Goal: Task Accomplishment & Management: Manage account settings

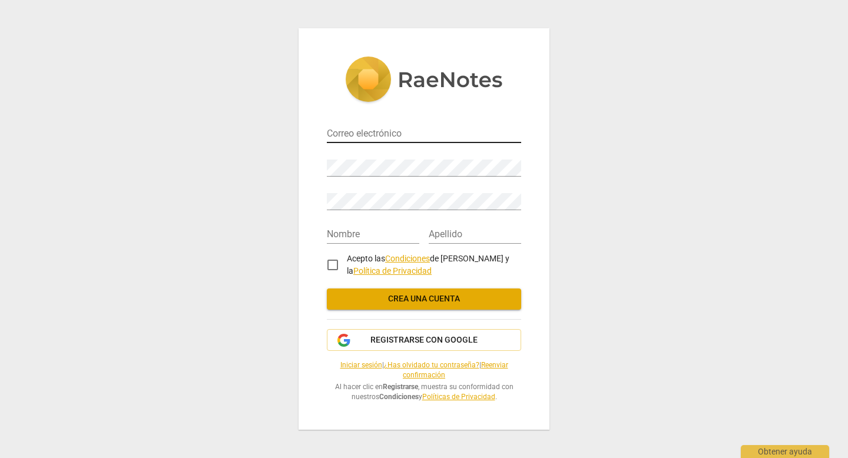
click at [400, 131] on input "email" at bounding box center [424, 134] width 194 height 17
type input "pamela@cadvance.cl"
click at [393, 157] on div "Contraseña" at bounding box center [424, 163] width 194 height 26
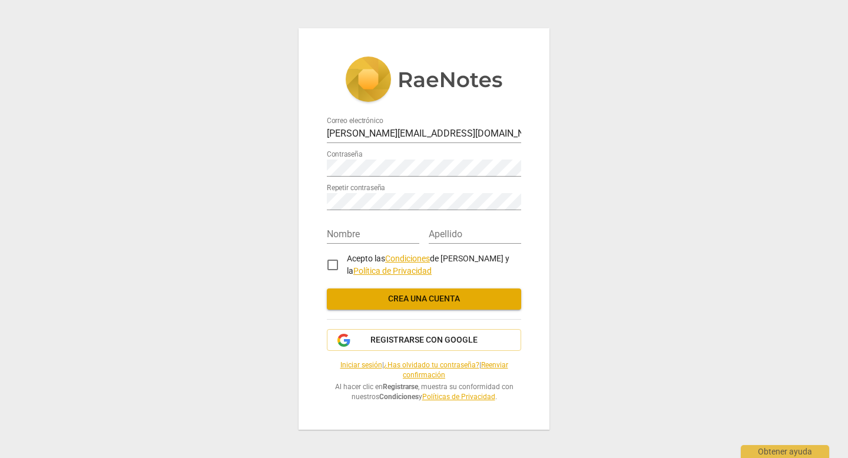
click at [362, 217] on div "Nombre" at bounding box center [373, 230] width 92 height 26
click at [360, 240] on input "text" at bounding box center [373, 235] width 92 height 17
type input "[PERSON_NAME]"
type input "Andrade Alvarado"
click at [504, 232] on input "Andrade Alvarado" at bounding box center [474, 235] width 92 height 17
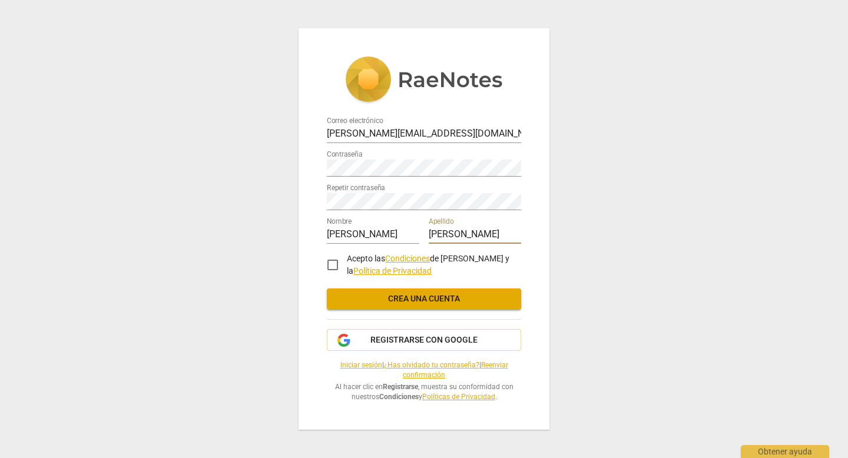
click at [334, 264] on input "Acepto las Condiciones de RaeNotes y la Política de Privacidad" at bounding box center [332, 265] width 28 height 28
checkbox input "true"
click at [378, 295] on span "Crea una cuenta" at bounding box center [423, 299] width 175 height 12
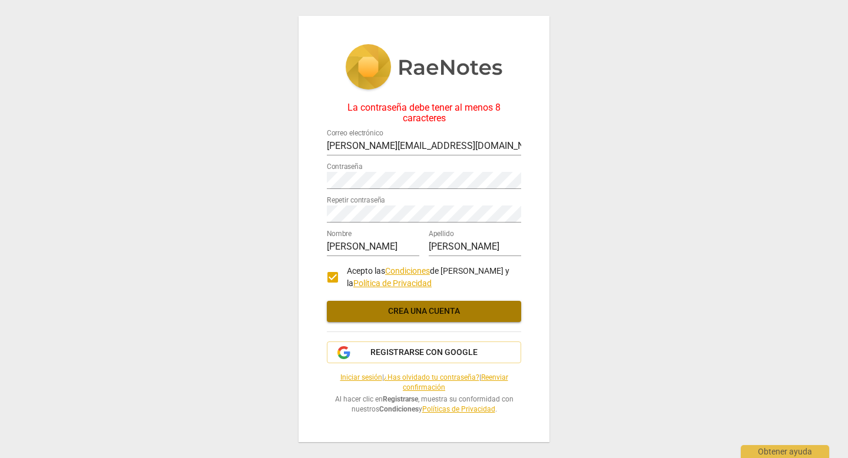
click at [484, 307] on span "Crea una cuenta" at bounding box center [423, 311] width 175 height 12
click at [400, 314] on span "Crea una cuenta" at bounding box center [423, 311] width 175 height 12
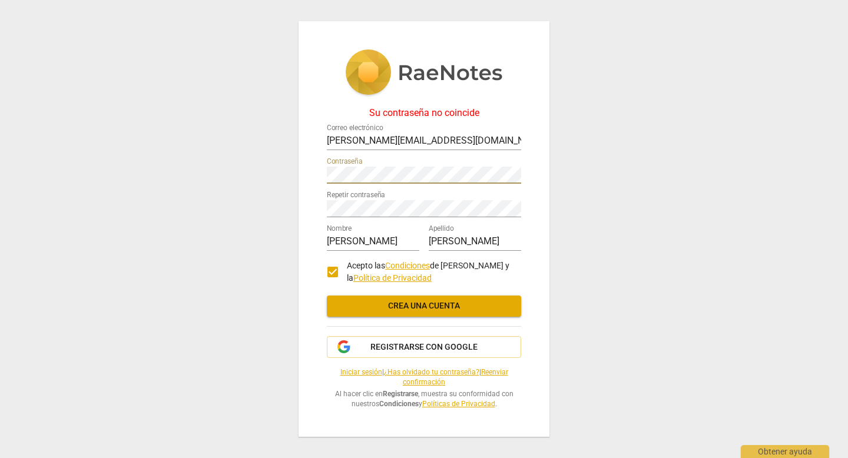
click at [291, 175] on div "Su contraseña no coincide Correo electrónico pamela@cadvance.cl Contraseña Repe…" at bounding box center [424, 229] width 848 height 458
click at [317, 210] on div "Su contraseña no coincide Correo electrónico pamela@cadvance.cl Contraseña Repe…" at bounding box center [423, 229] width 251 height 416
click at [310, 205] on div "Su contraseña no coincide Correo electrónico pamela@cadvance.cl Contraseña Repe…" at bounding box center [423, 229] width 251 height 416
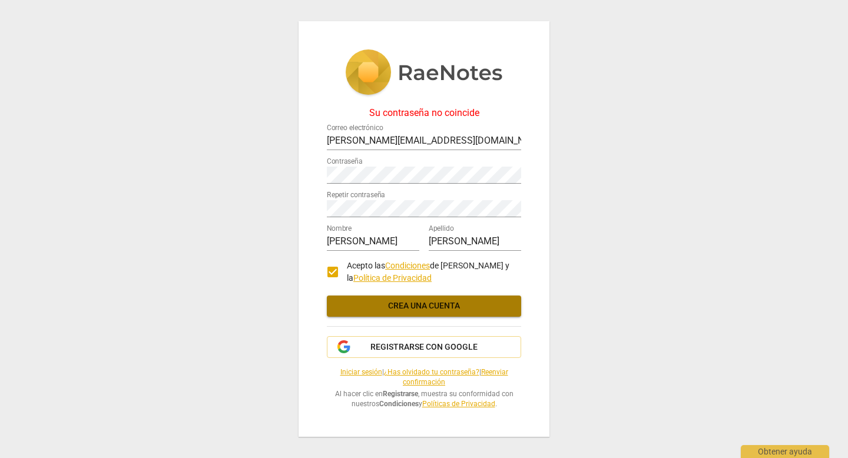
click at [364, 299] on button "Crea una cuenta" at bounding box center [424, 305] width 194 height 21
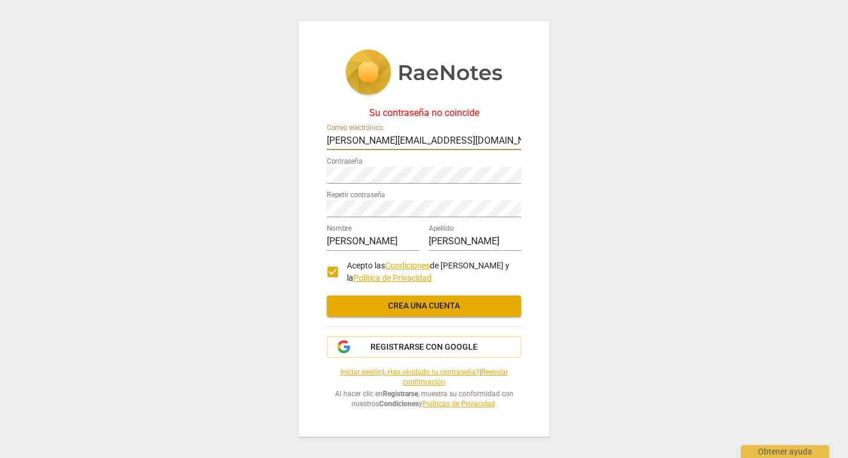
click at [427, 141] on input "pamela@cadvance.cl" at bounding box center [424, 141] width 194 height 17
drag, startPoint x: 425, startPoint y: 139, endPoint x: 367, endPoint y: 138, distance: 57.7
click at [367, 138] on input "pamela@cadvance.cl" at bounding box center [424, 141] width 194 height 17
click at [419, 135] on input "pamela@cadvance.cl" at bounding box center [424, 141] width 194 height 17
drag, startPoint x: 452, startPoint y: 133, endPoint x: 264, endPoint y: 131, distance: 188.4
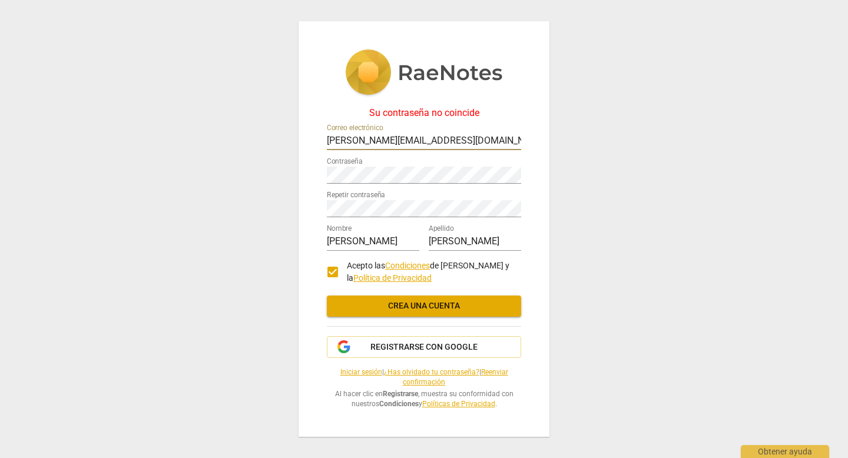
click at [264, 131] on div "Su contraseña no coincide Correo electrónico pamela@cadvance.cl Contraseña Repe…" at bounding box center [424, 229] width 848 height 458
drag, startPoint x: 424, startPoint y: 135, endPoint x: 318, endPoint y: 135, distance: 105.9
click at [318, 135] on div "Su contraseña no coincide Correo electrónico pamela@cadvance.cl Contraseña Repe…" at bounding box center [423, 229] width 251 height 416
type input "[PERSON_NAME][EMAIL_ADDRESS][DOMAIN_NAME]"
click at [310, 171] on div "Su contraseña no coincide Correo electrónico pamela.andrade30@gmail.com Contras…" at bounding box center [423, 229] width 251 height 416
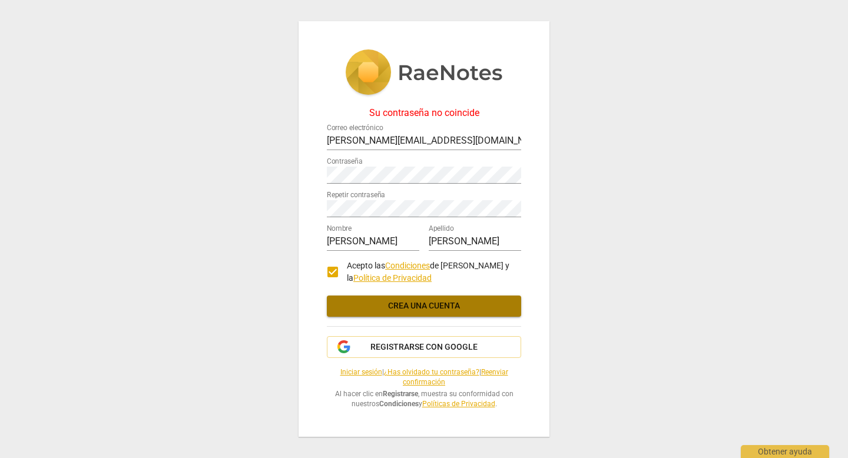
click at [423, 301] on span "Crea una cuenta" at bounding box center [423, 306] width 175 height 12
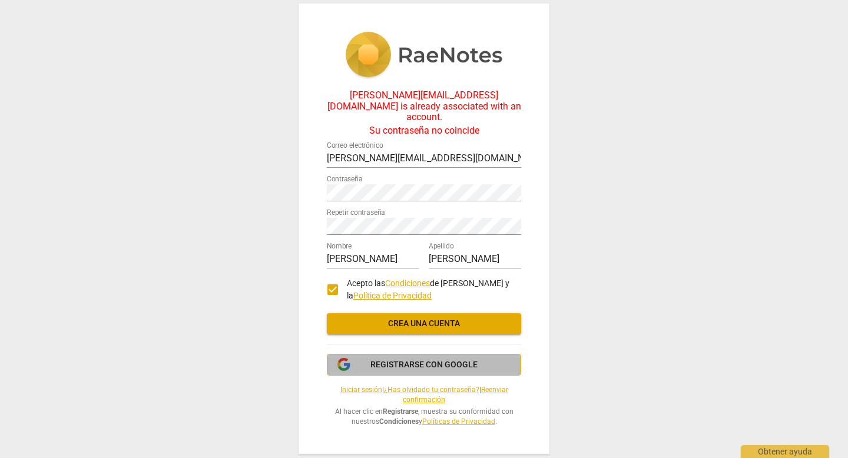
click at [370, 354] on button "Registrarse con Google" at bounding box center [424, 365] width 194 height 22
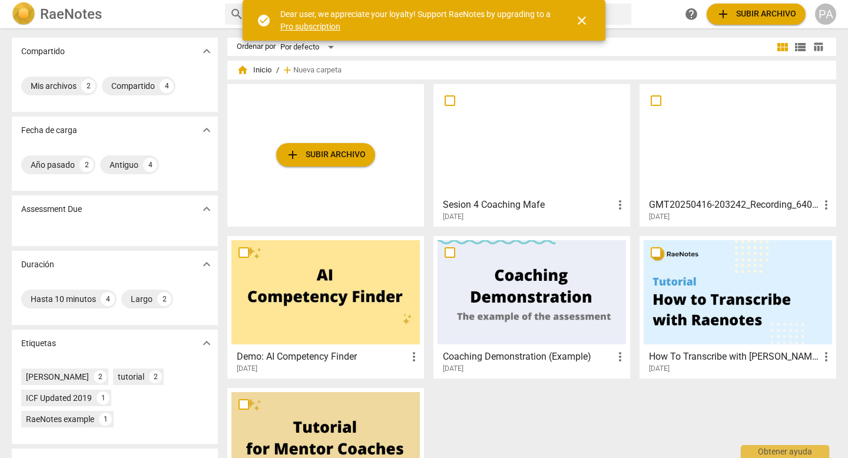
click at [822, 12] on div "PA" at bounding box center [825, 14] width 21 height 21
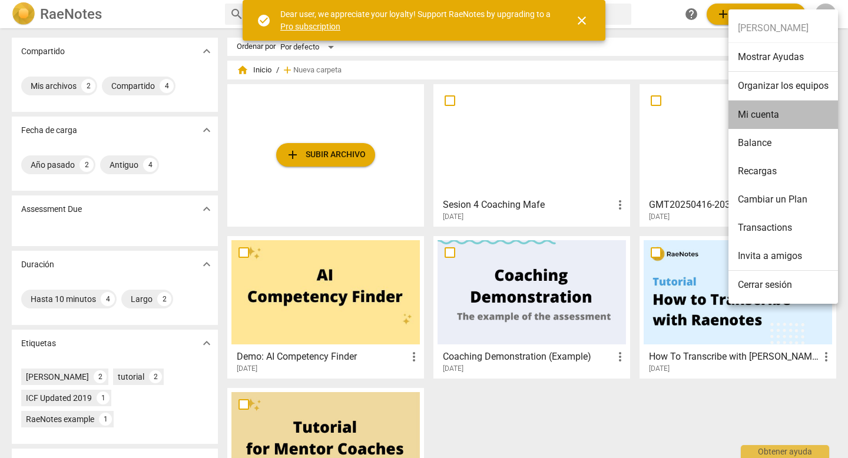
click at [770, 114] on li "Mi cuenta" at bounding box center [782, 115] width 109 height 28
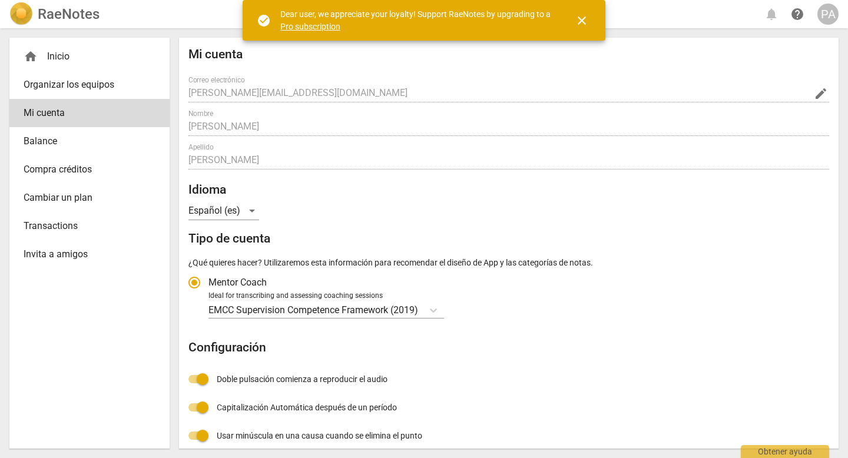
radio input "false"
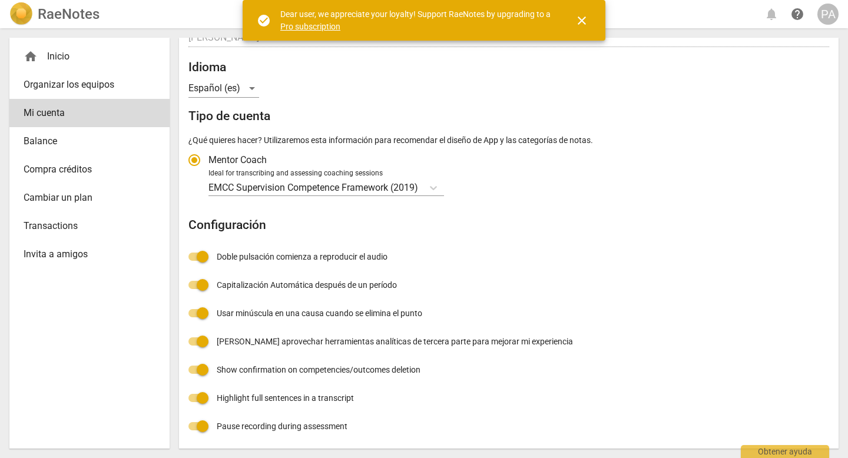
scroll to position [124, 0]
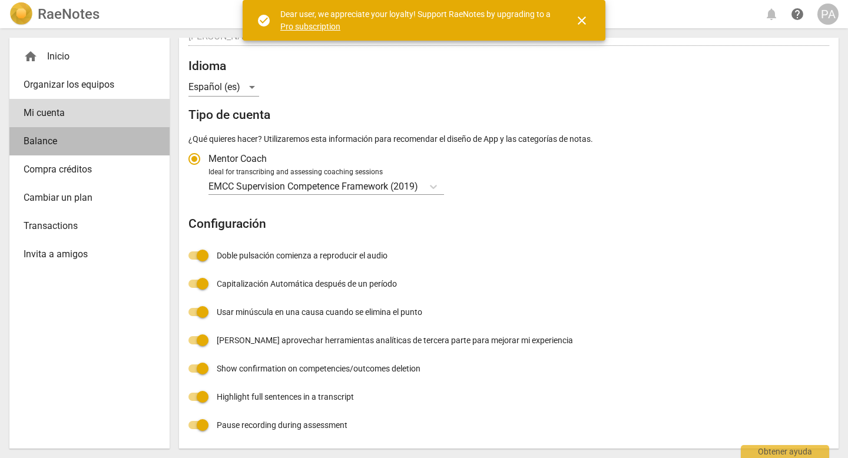
click at [67, 143] on span "Balance" at bounding box center [85, 141] width 122 height 14
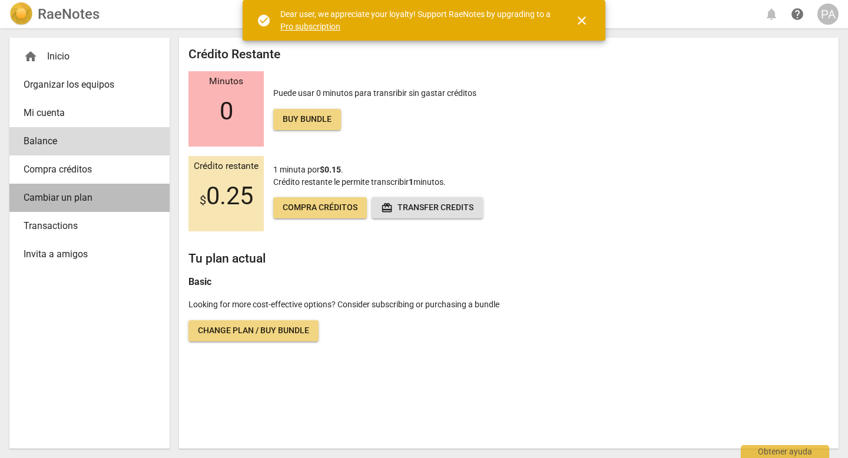
click at [84, 201] on span "Cambiar un plan" at bounding box center [85, 198] width 122 height 14
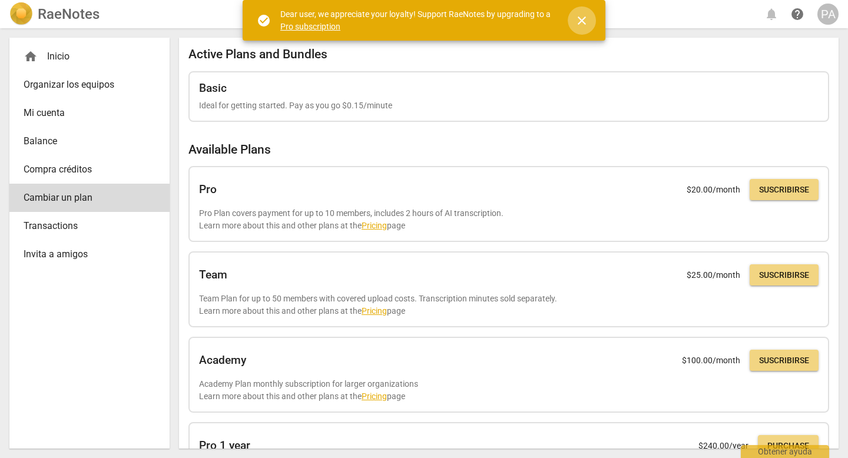
click at [580, 19] on span "close" at bounding box center [581, 21] width 14 height 14
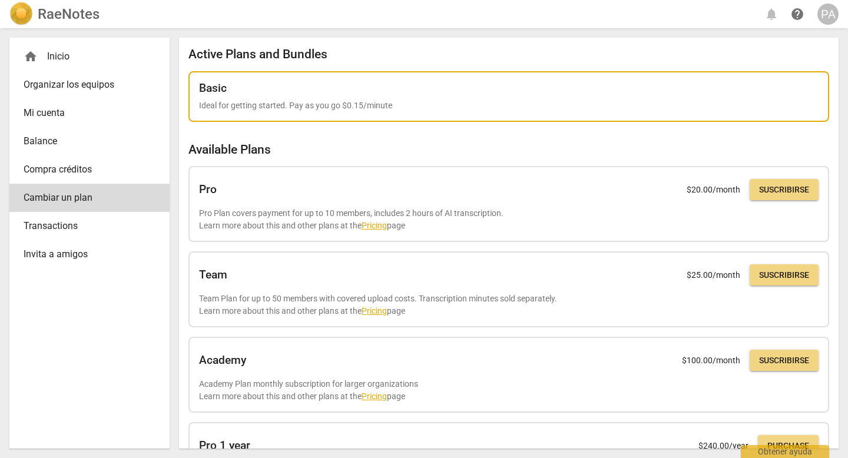
click at [288, 84] on div "Basic" at bounding box center [508, 88] width 619 height 13
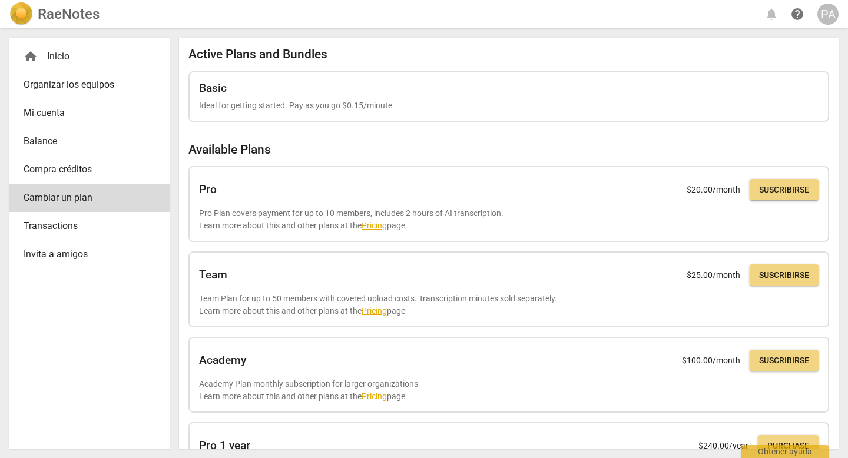
click at [53, 111] on span "Mi cuenta" at bounding box center [85, 113] width 122 height 14
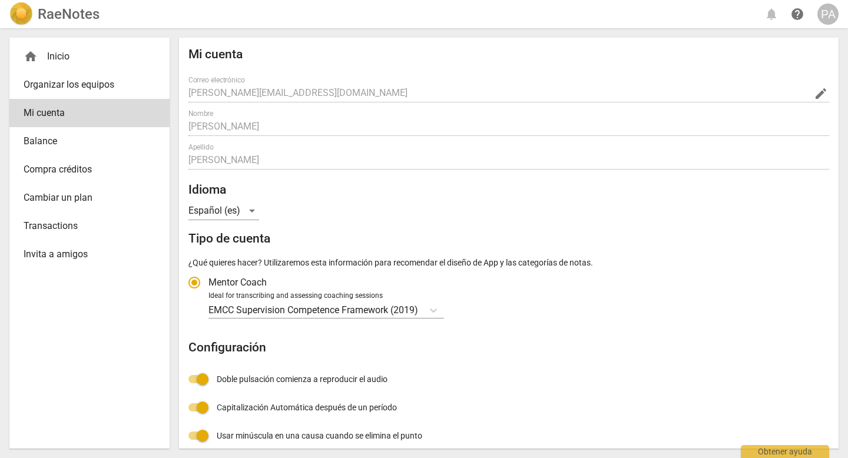
radio input "false"
click at [823, 20] on div "PA" at bounding box center [827, 14] width 21 height 21
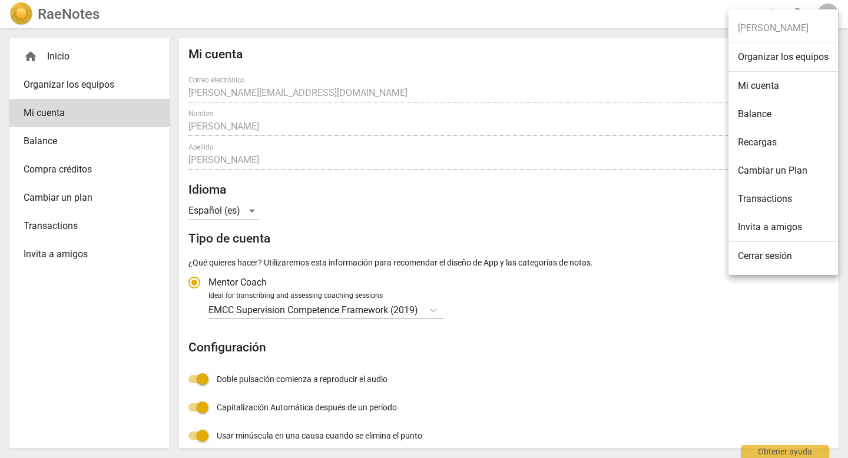
click at [70, 84] on div at bounding box center [424, 229] width 848 height 458
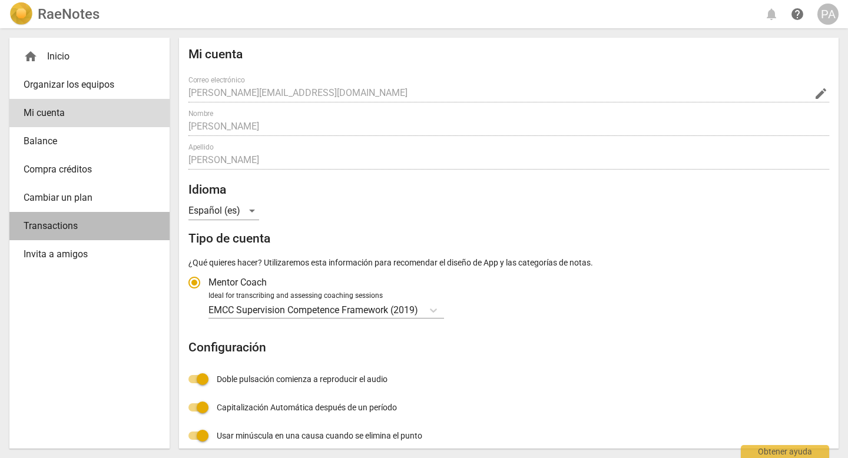
click at [87, 231] on span "Transactions" at bounding box center [85, 226] width 122 height 14
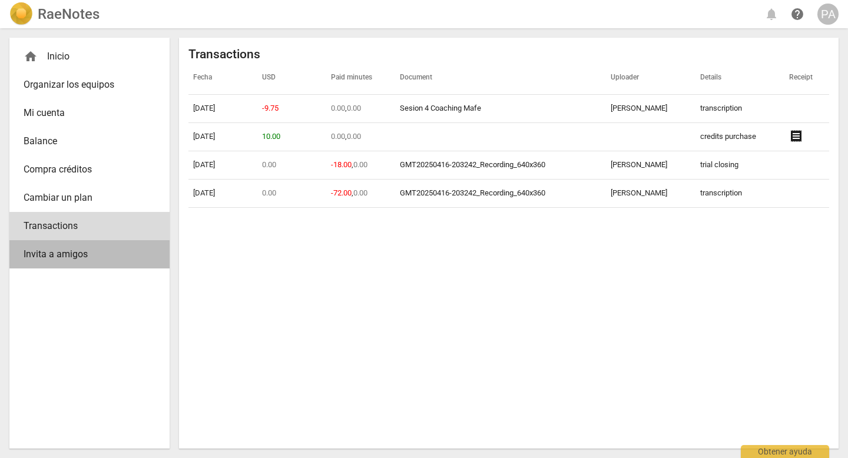
click at [94, 250] on span "Invita a amigos" at bounding box center [85, 254] width 122 height 14
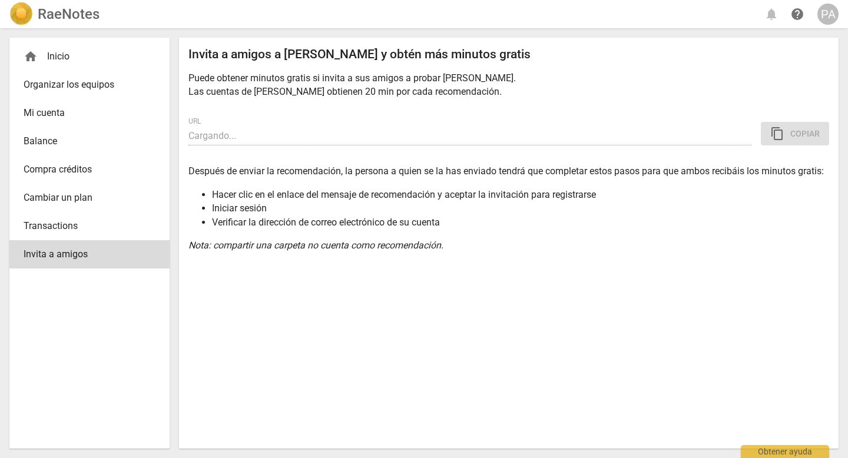
type input "[URL][DOMAIN_NAME]"
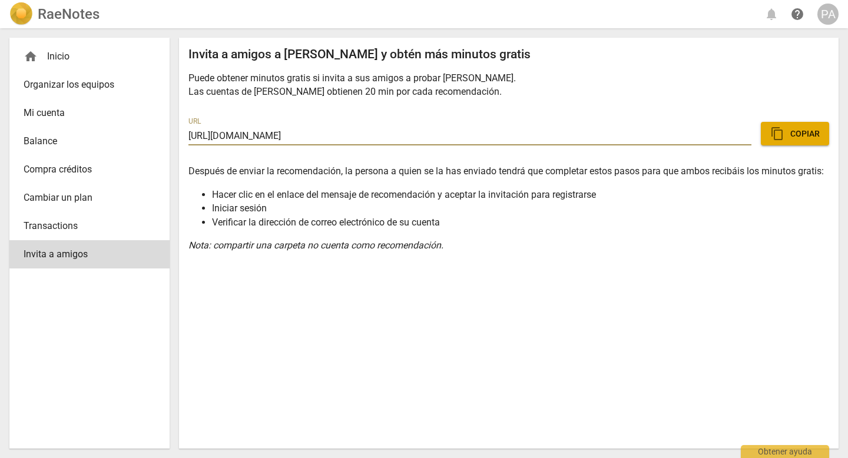
click at [88, 202] on span "Cambiar un plan" at bounding box center [85, 198] width 122 height 14
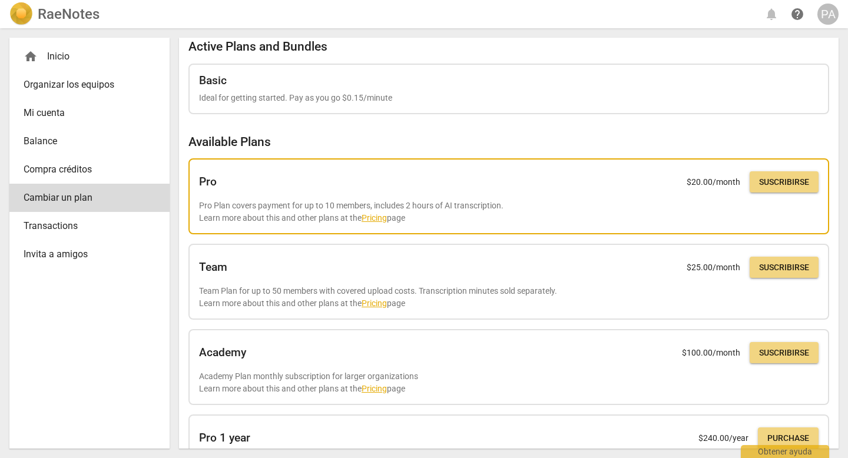
scroll to position [18, 0]
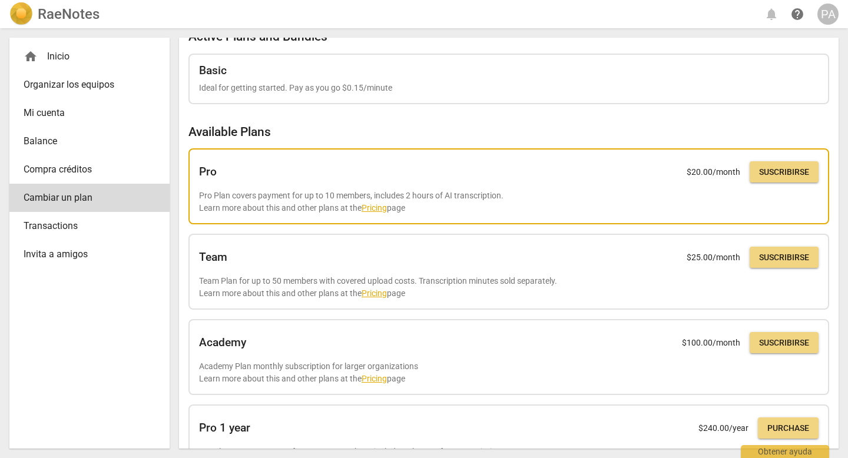
click at [385, 210] on link "Pricing" at bounding box center [373, 207] width 25 height 9
